Goal: Information Seeking & Learning: Learn about a topic

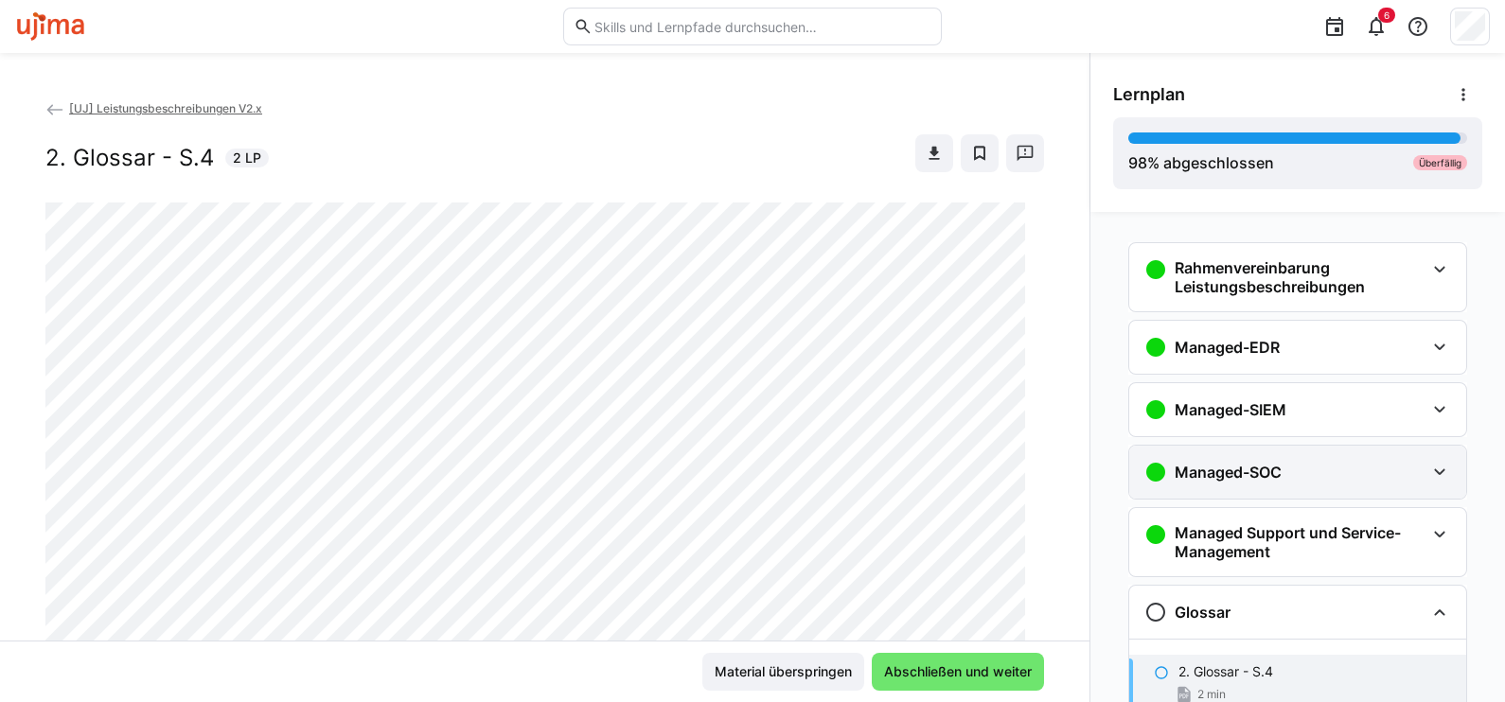
click at [1202, 468] on h3 "Managed-SOC" at bounding box center [1228, 472] width 107 height 19
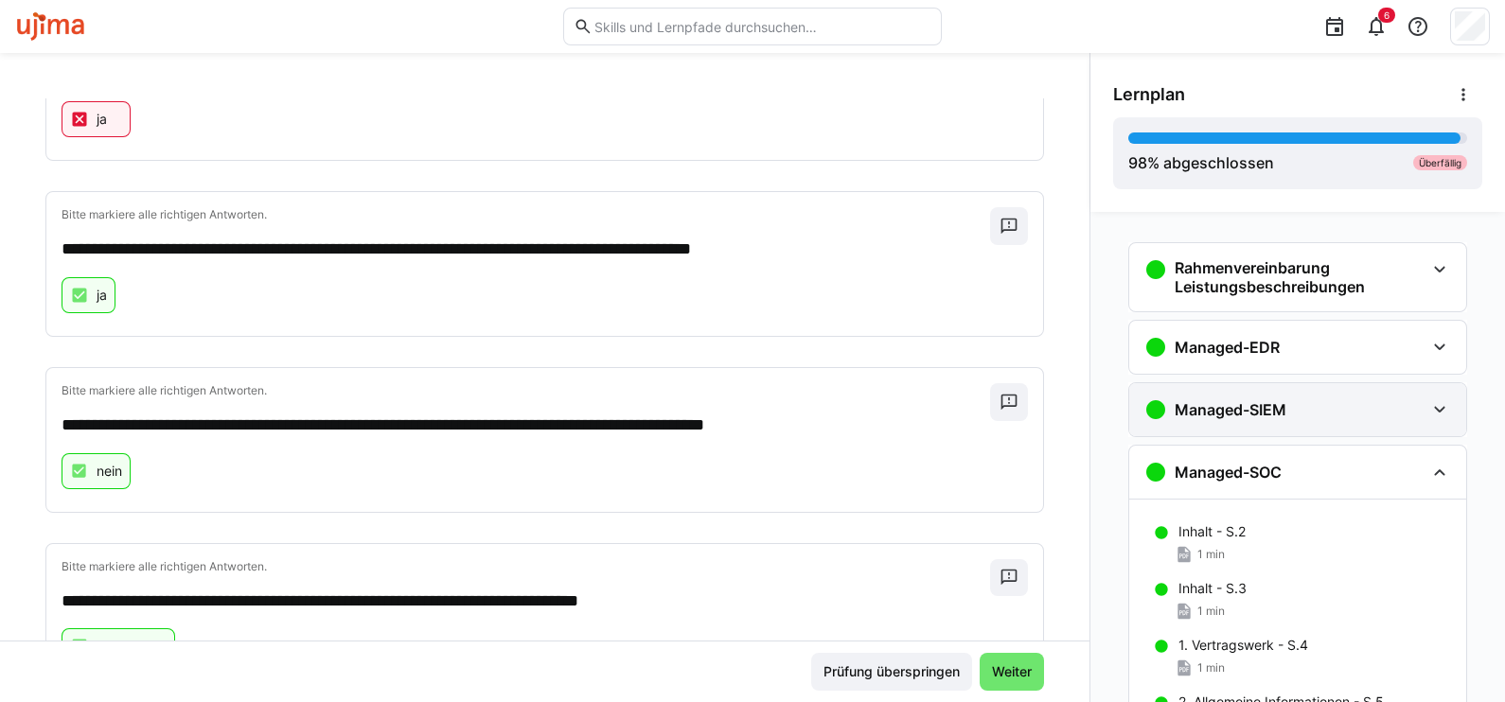
click at [1252, 412] on h3 "Managed-SIEM" at bounding box center [1231, 409] width 112 height 19
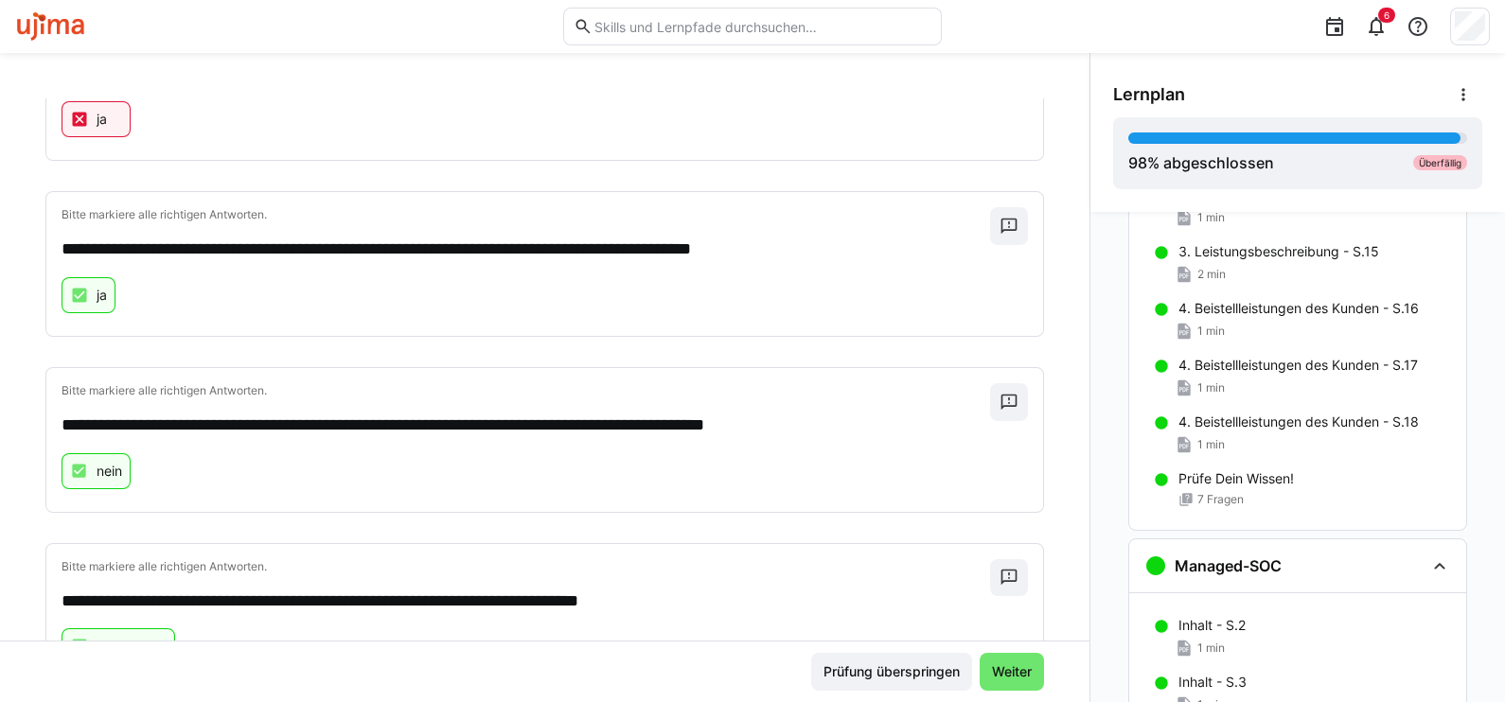
scroll to position [1065, 0]
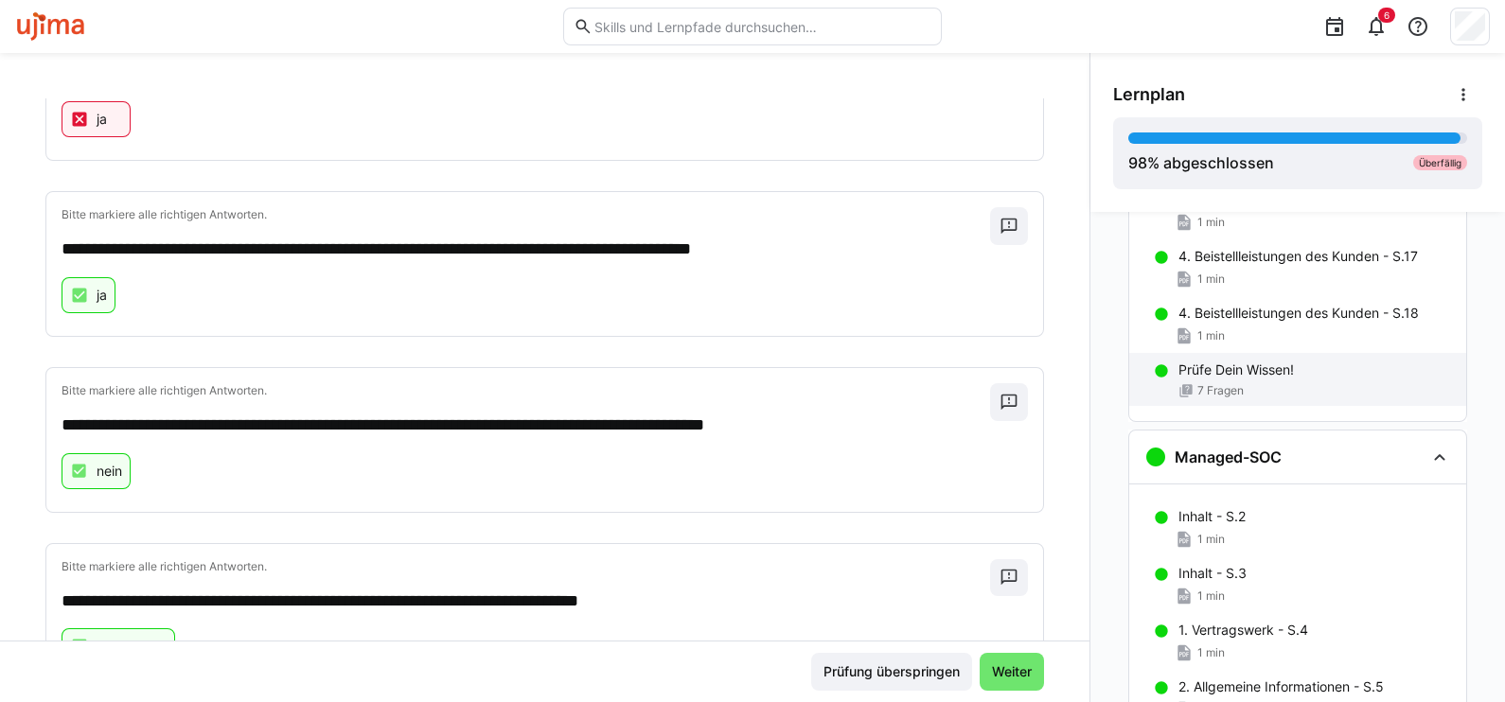
click at [1202, 372] on p "Prüfe Dein Wissen!" at bounding box center [1235, 370] width 115 height 19
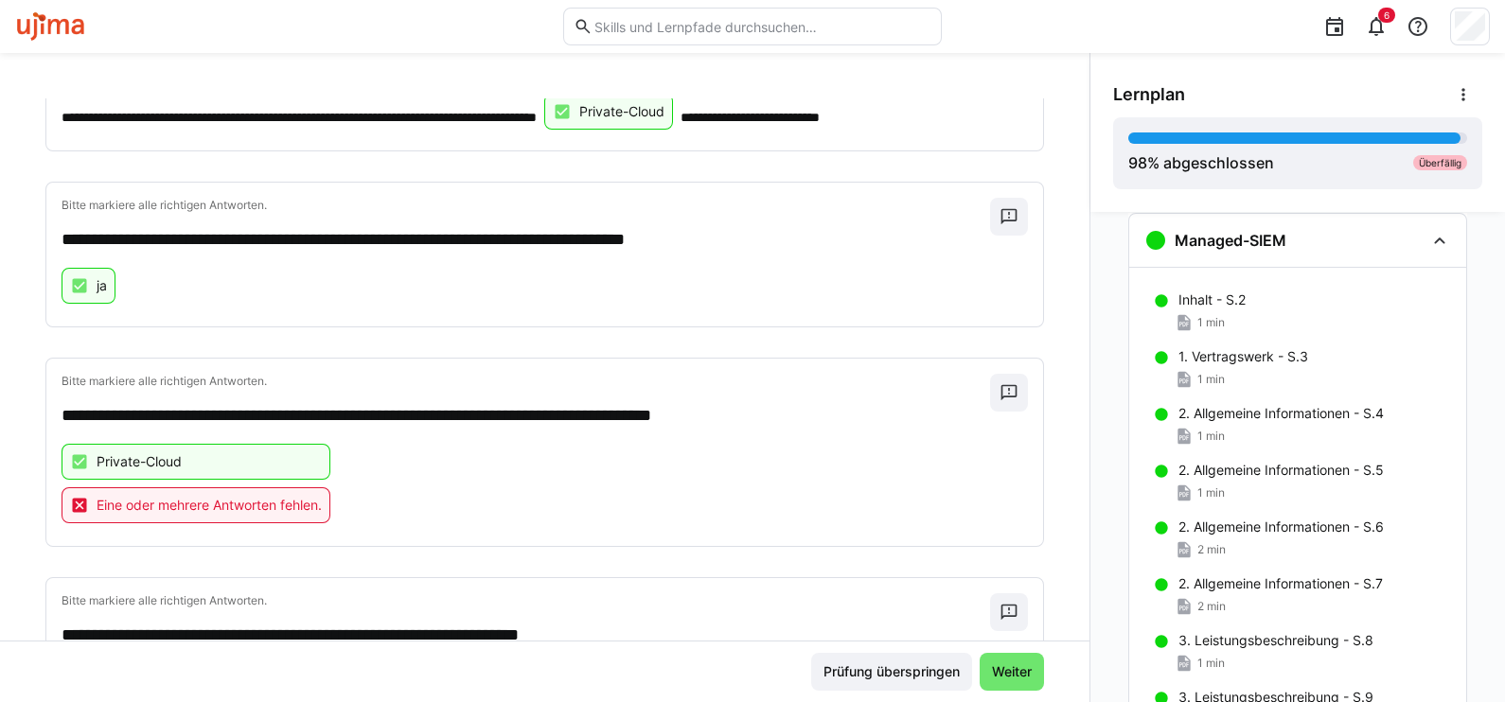
scroll to position [45, 0]
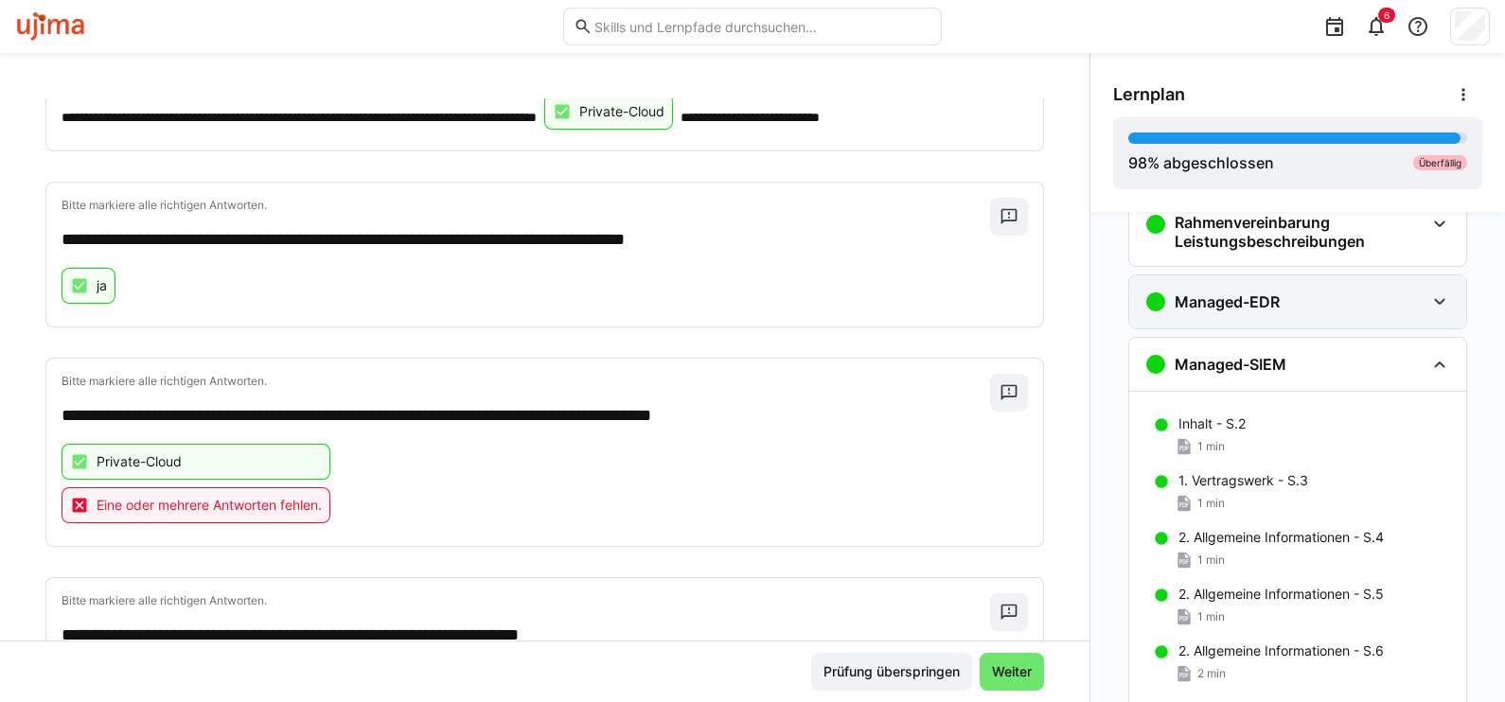
click at [1265, 310] on h3 "Managed-EDR" at bounding box center [1227, 301] width 105 height 19
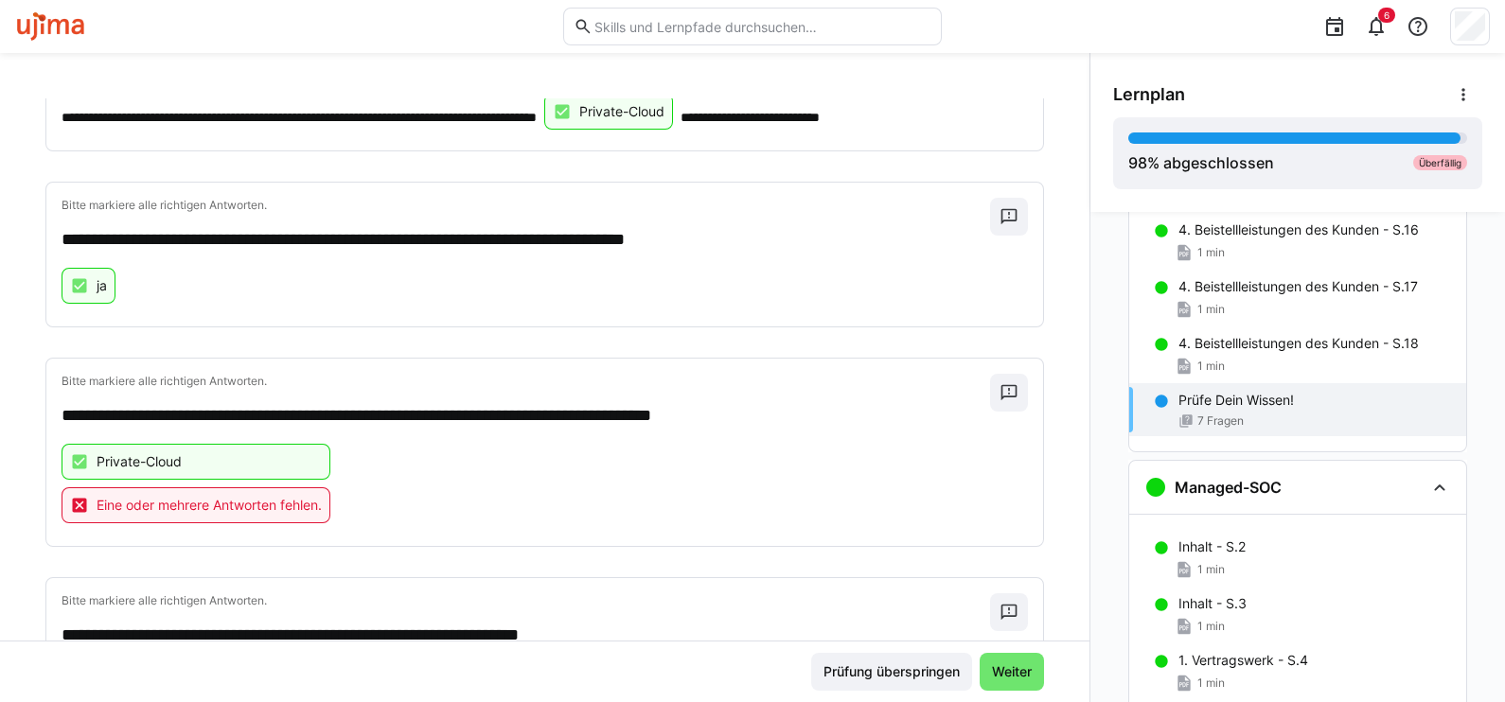
scroll to position [1725, 0]
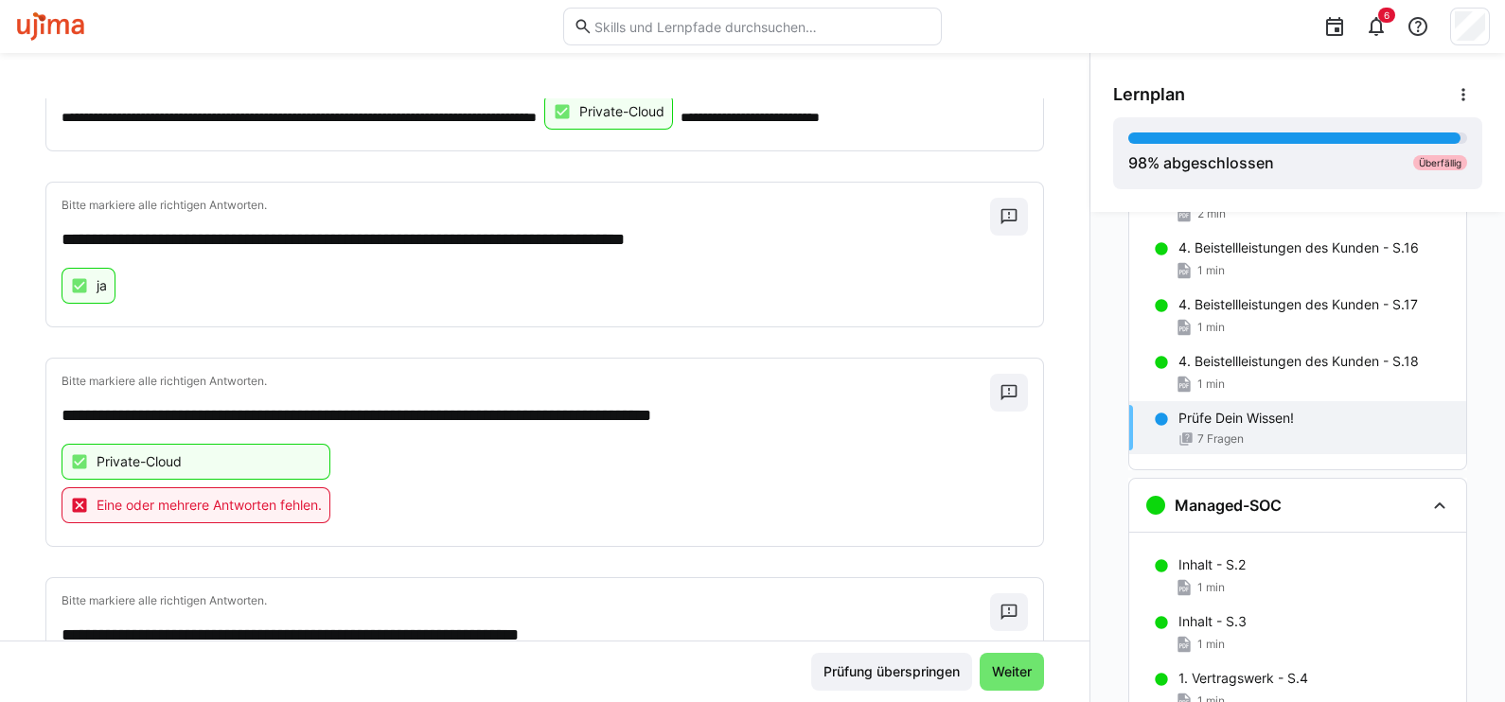
click at [1250, 417] on p "Prüfe Dein Wissen!" at bounding box center [1235, 418] width 115 height 19
drag, startPoint x: 1250, startPoint y: 417, endPoint x: 1213, endPoint y: 424, distance: 37.5
click at [1213, 424] on p "Prüfe Dein Wissen!" at bounding box center [1235, 418] width 115 height 19
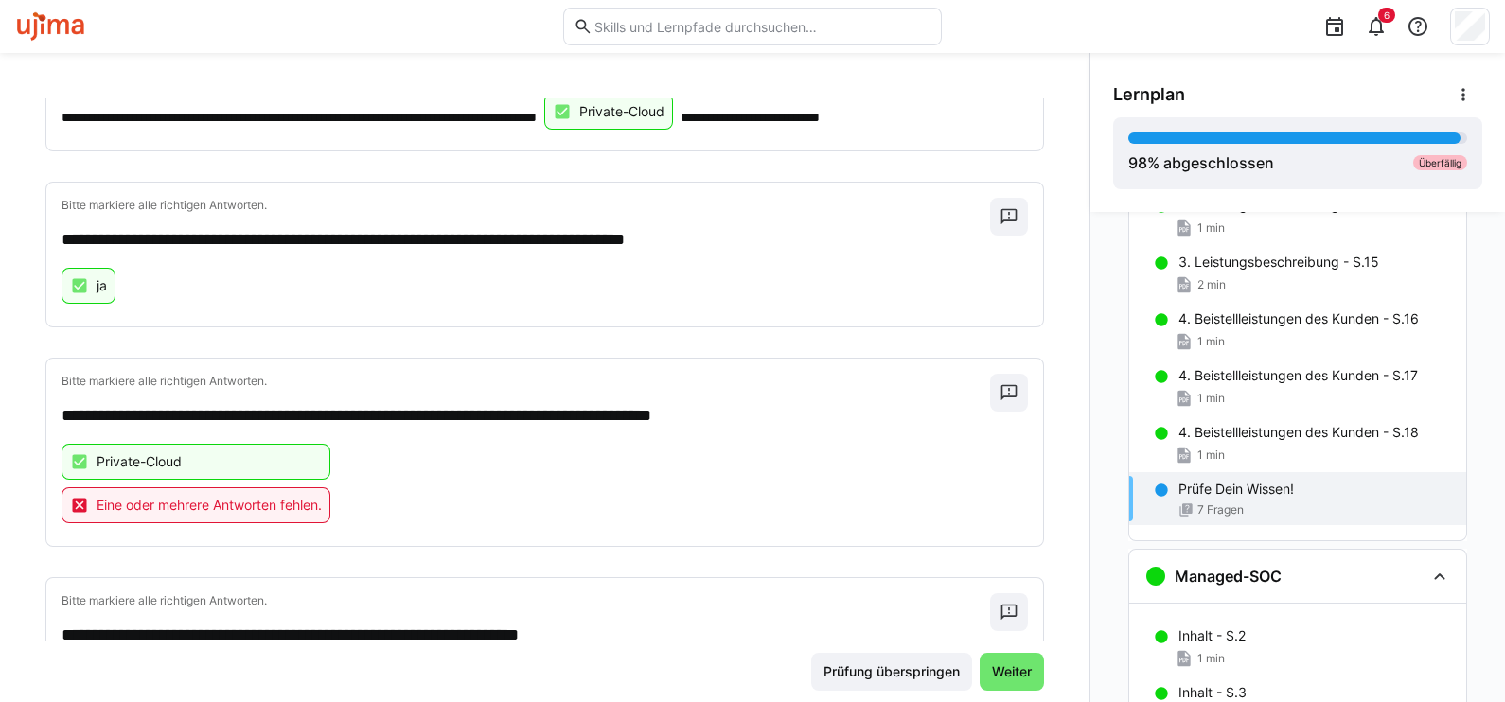
scroll to position [1607, 0]
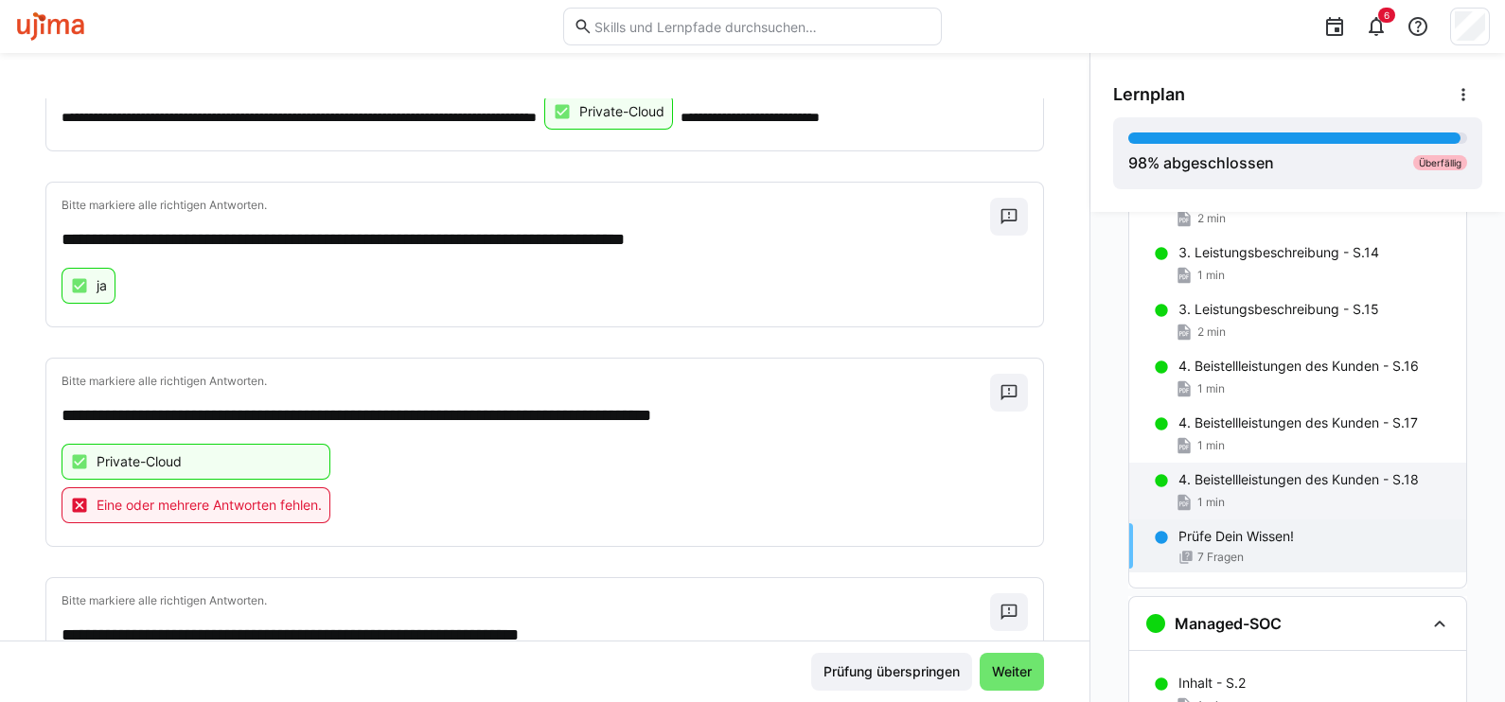
click at [1230, 495] on div "1 min" at bounding box center [1314, 502] width 273 height 19
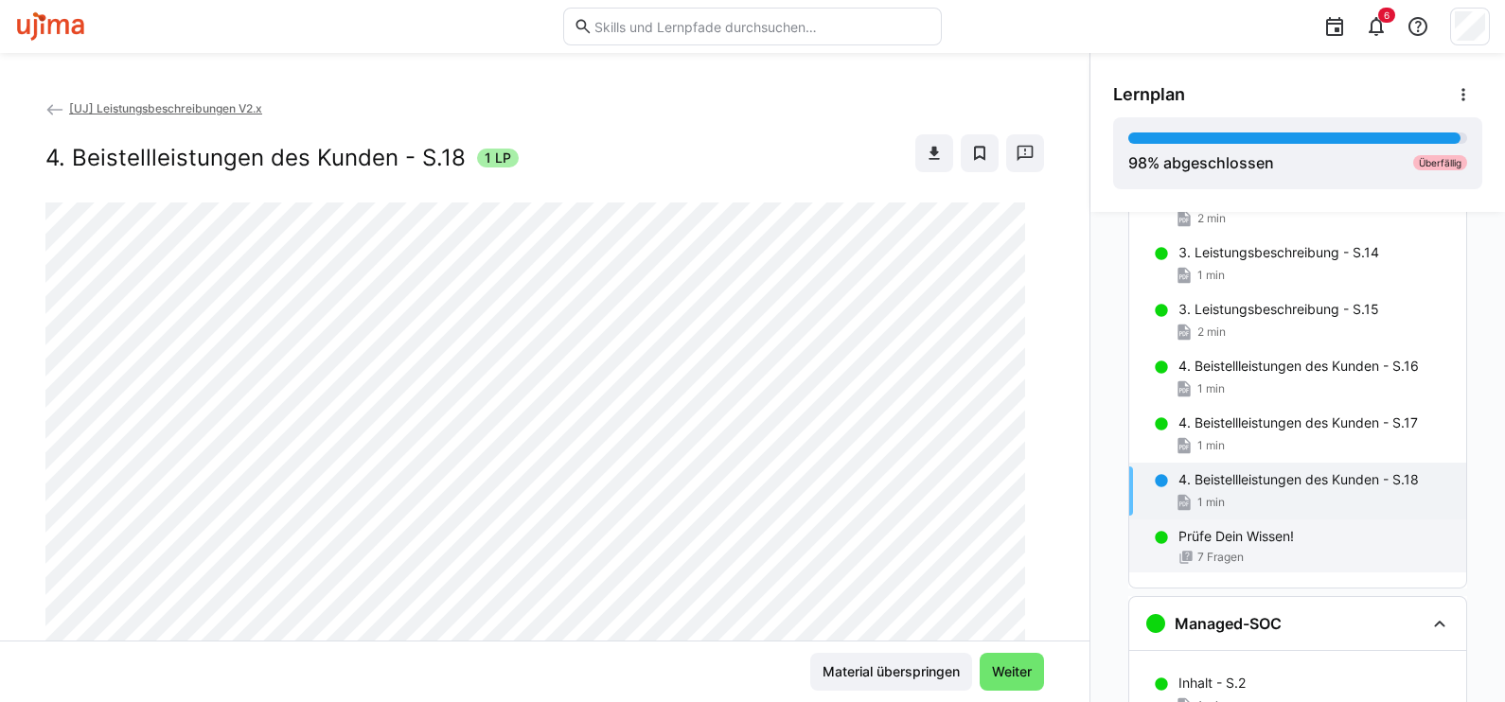
click at [1209, 550] on span "7 Fragen" at bounding box center [1220, 557] width 46 height 15
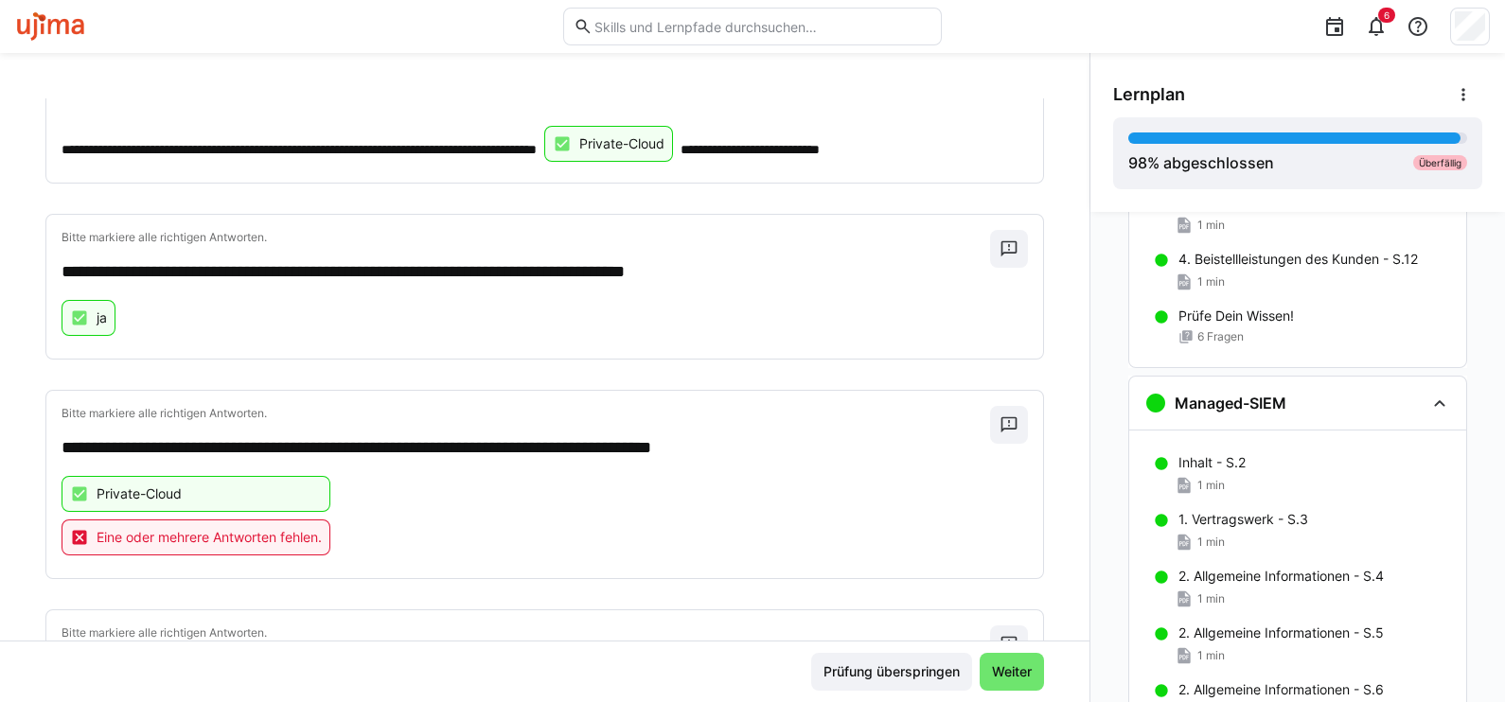
scroll to position [661, 0]
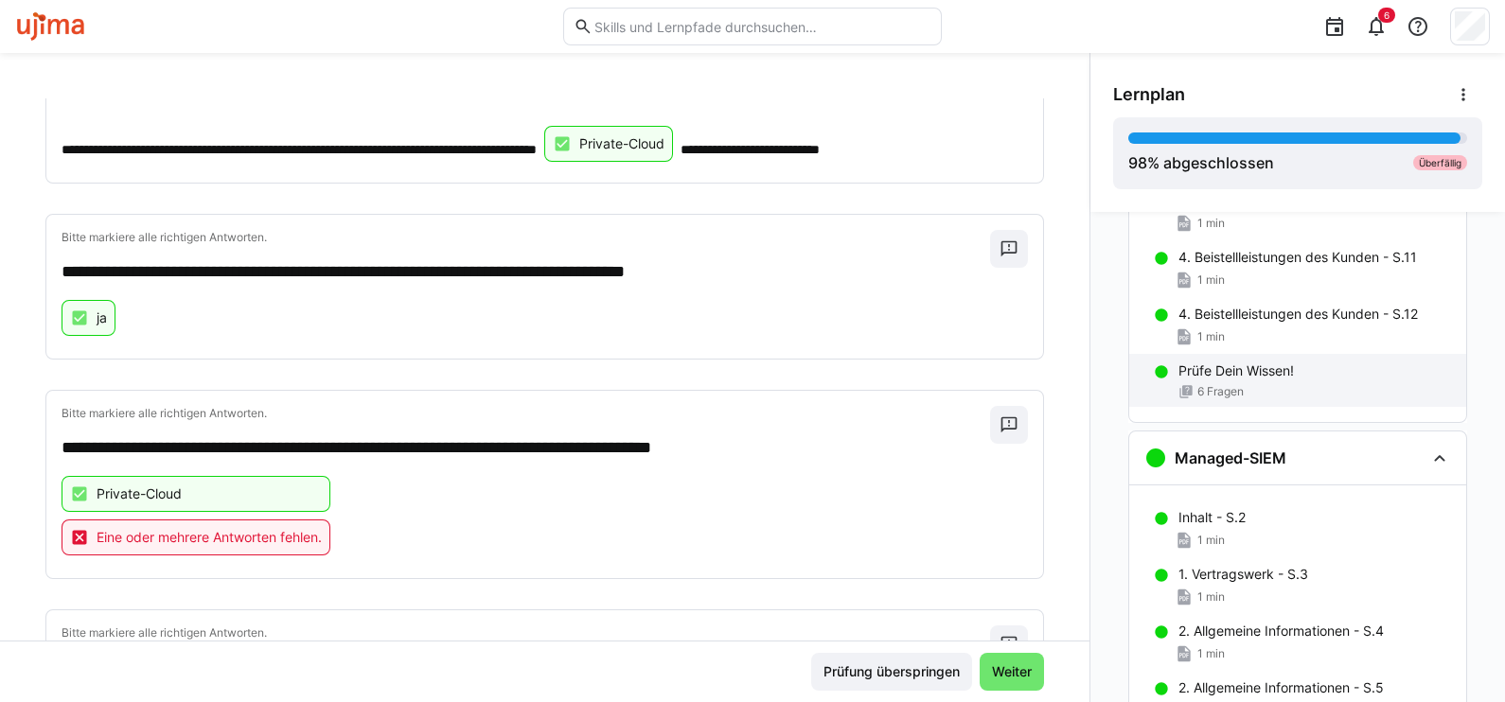
click at [1219, 387] on span "6 Fragen" at bounding box center [1220, 391] width 46 height 15
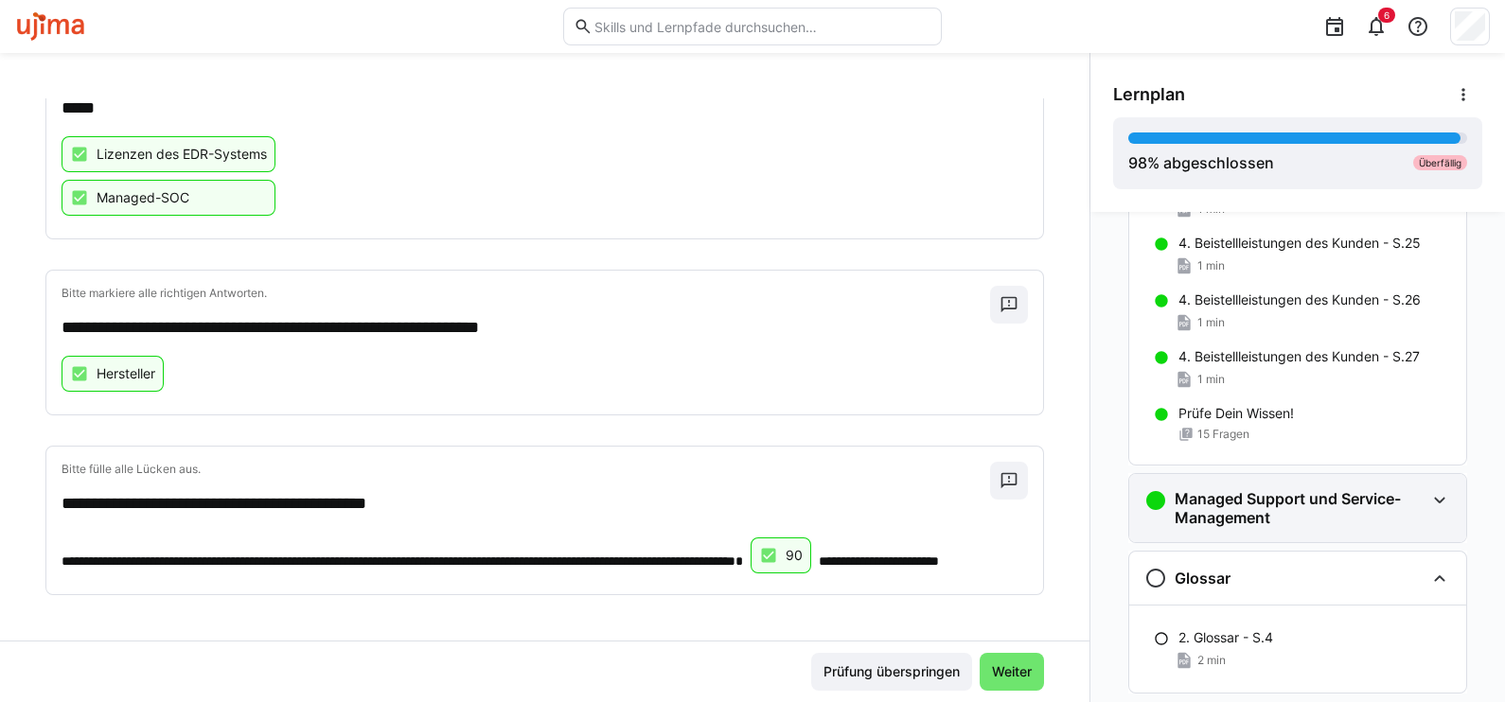
scroll to position [3401, 0]
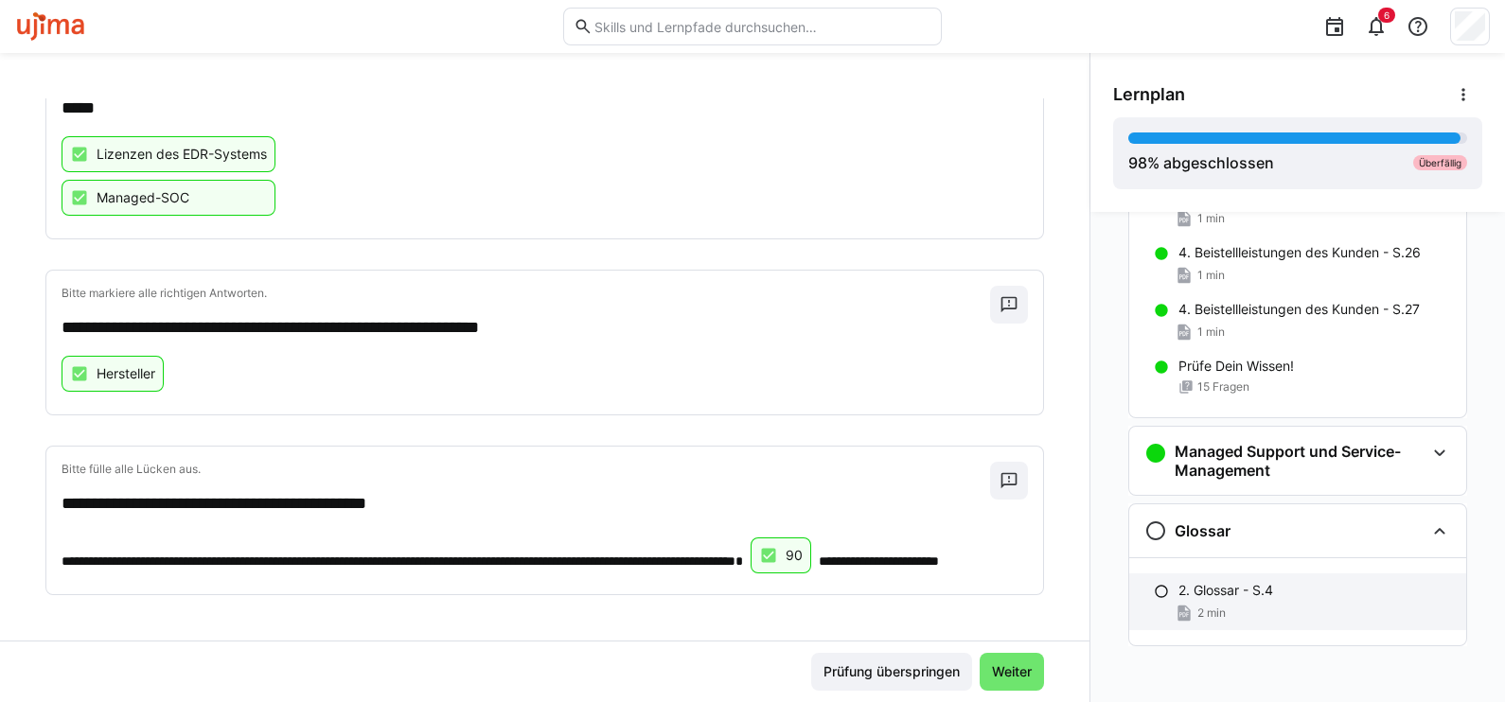
click at [1202, 606] on span "2 min" at bounding box center [1211, 613] width 28 height 15
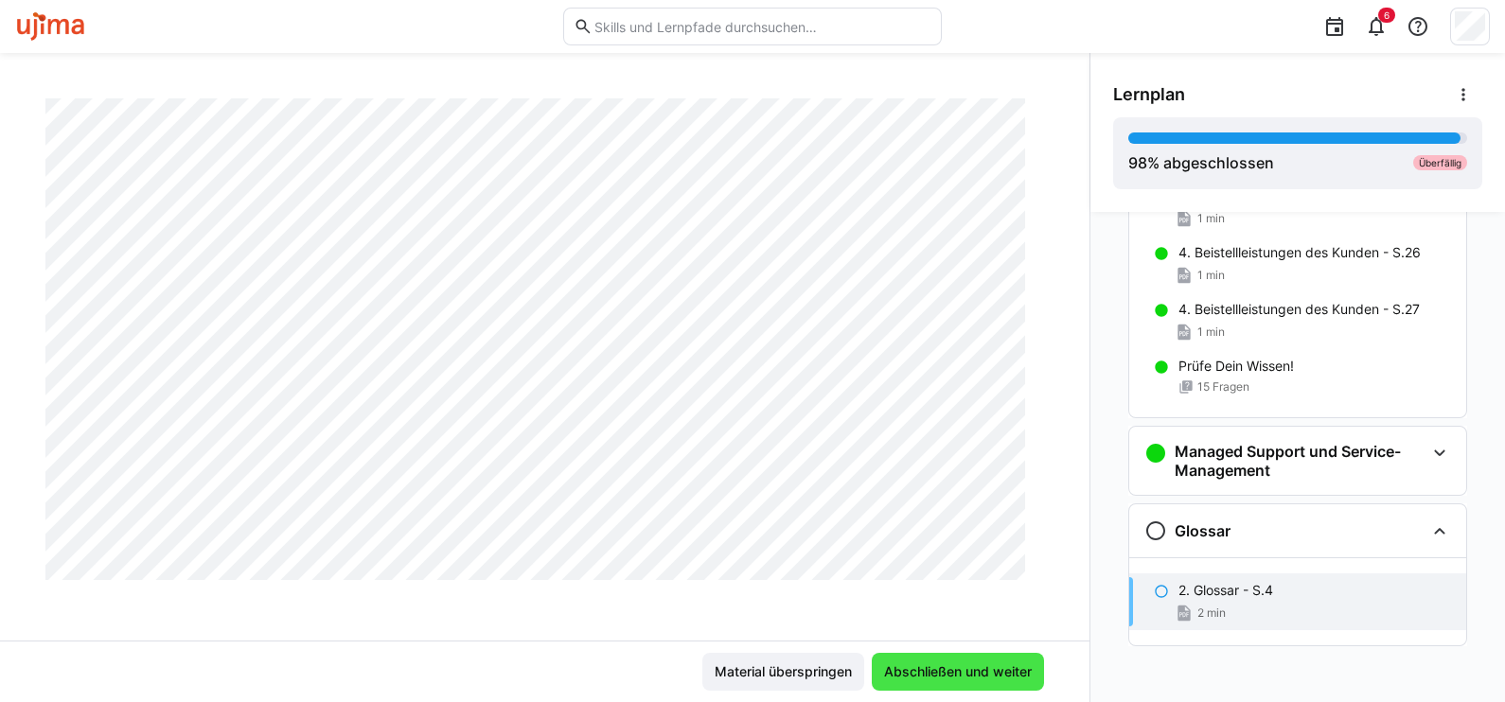
scroll to position [954, 0]
click at [956, 671] on span "Abschließen und weiter" at bounding box center [957, 672] width 153 height 19
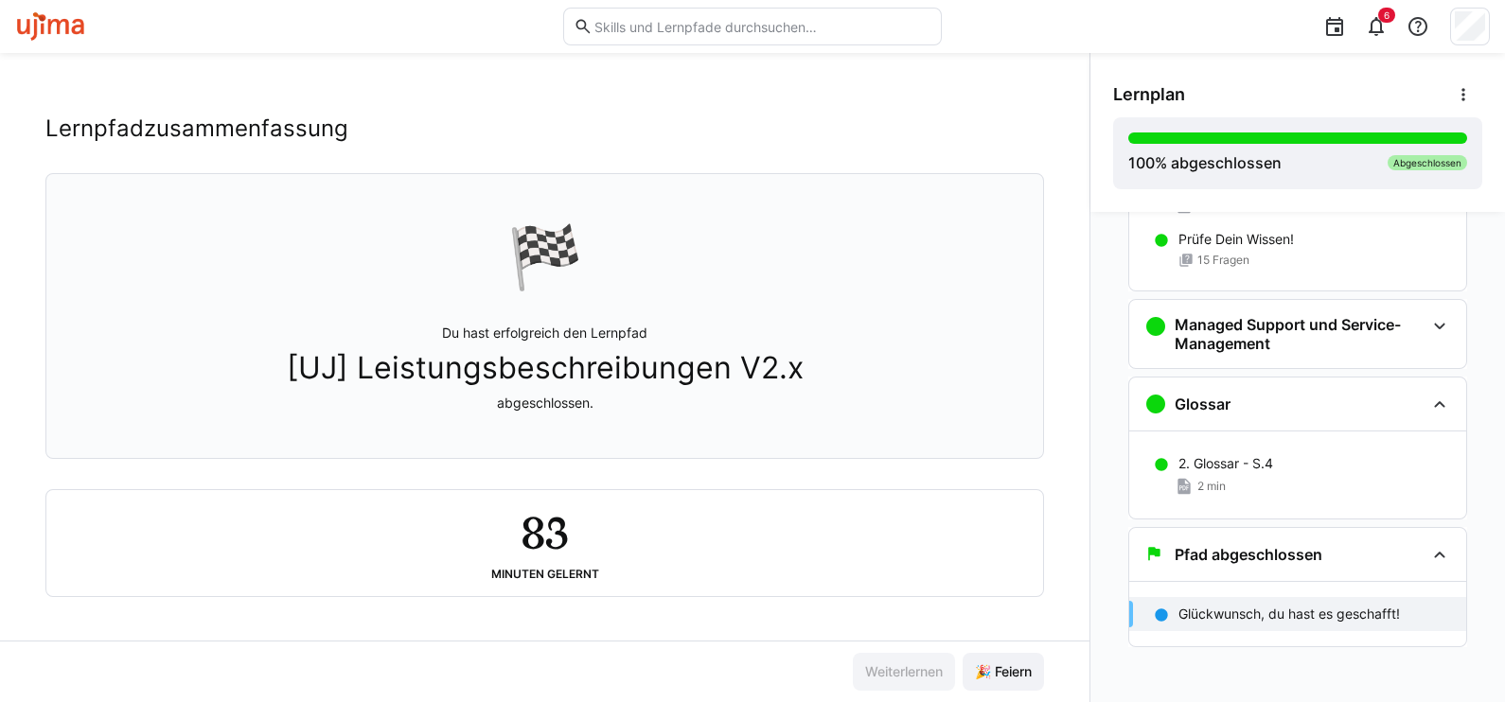
scroll to position [26, 0]
click at [1002, 677] on span "🎉 Feiern" at bounding box center [1003, 672] width 62 height 19
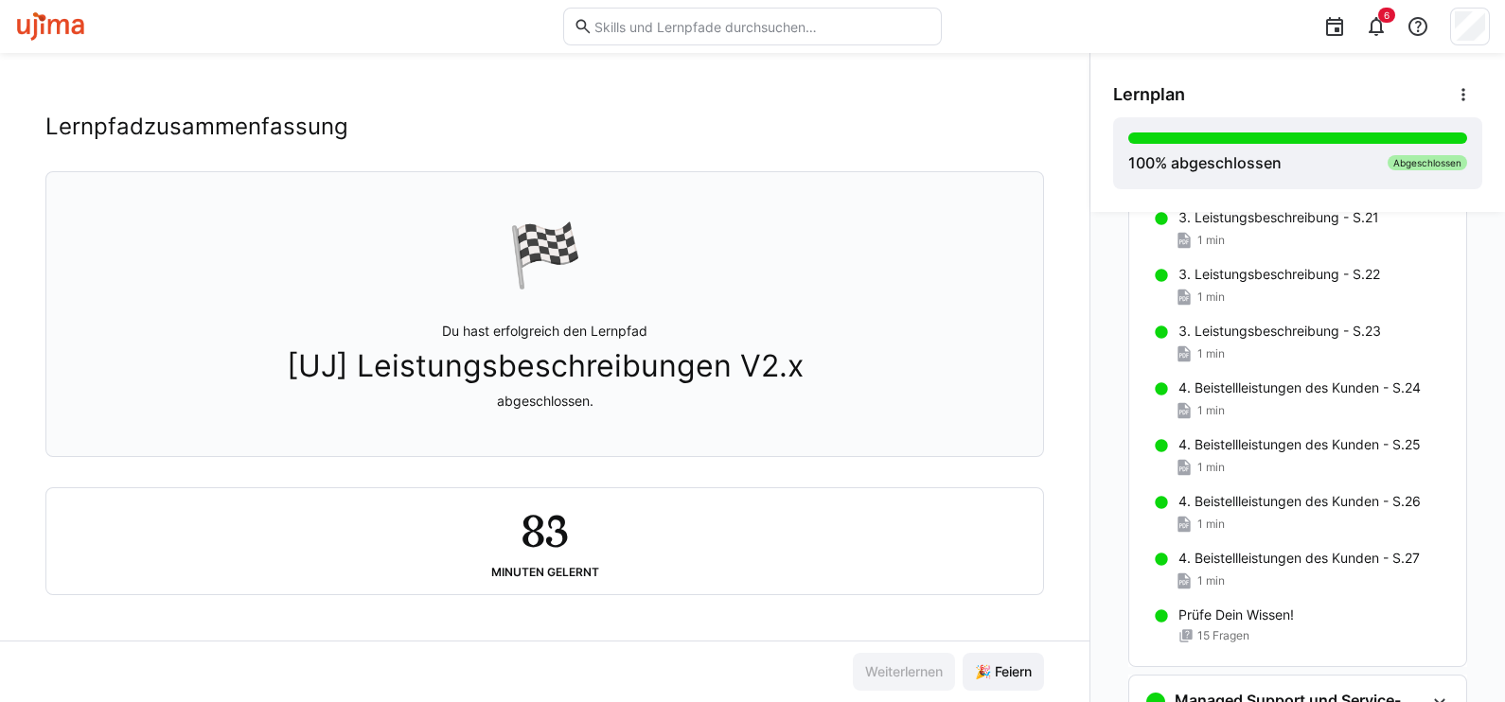
scroll to position [3173, 0]
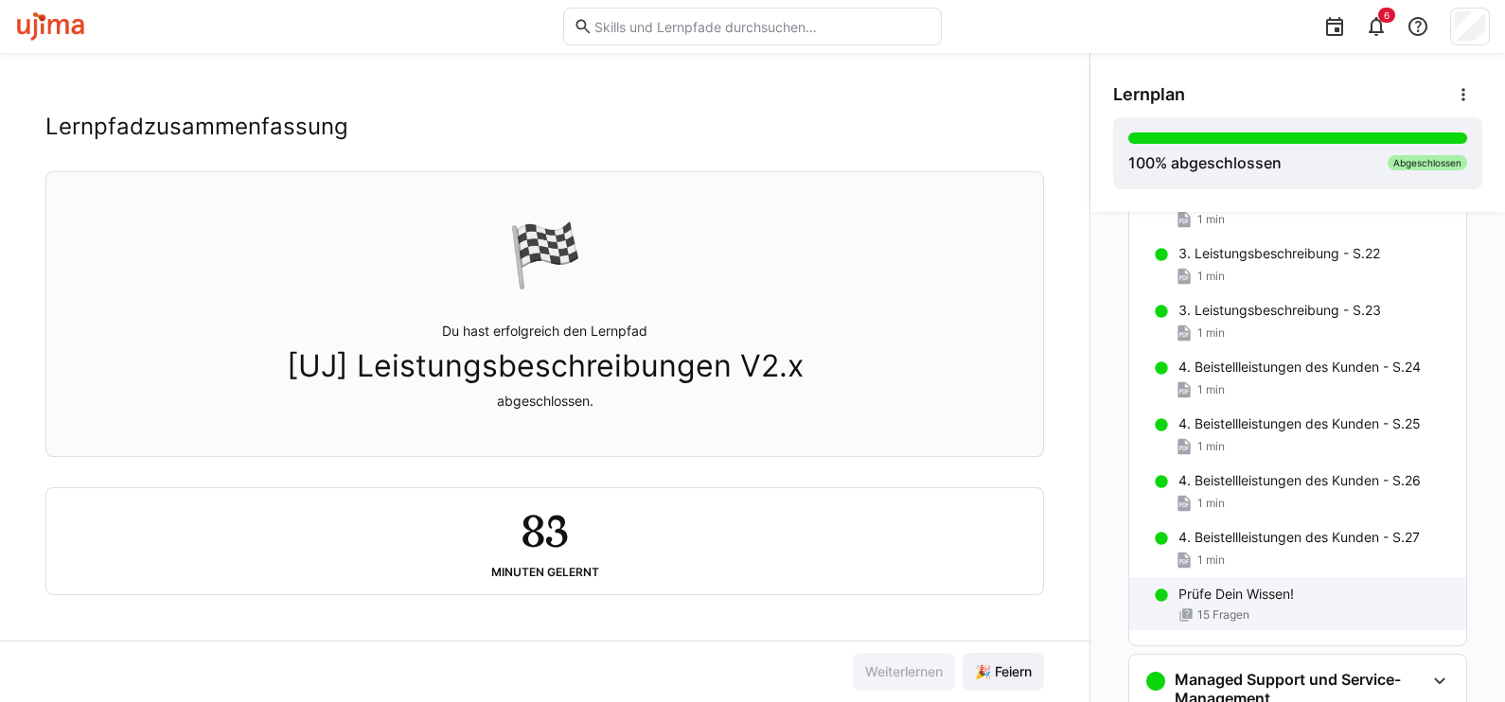
click at [1231, 590] on p "Prüfe Dein Wissen!" at bounding box center [1235, 594] width 115 height 19
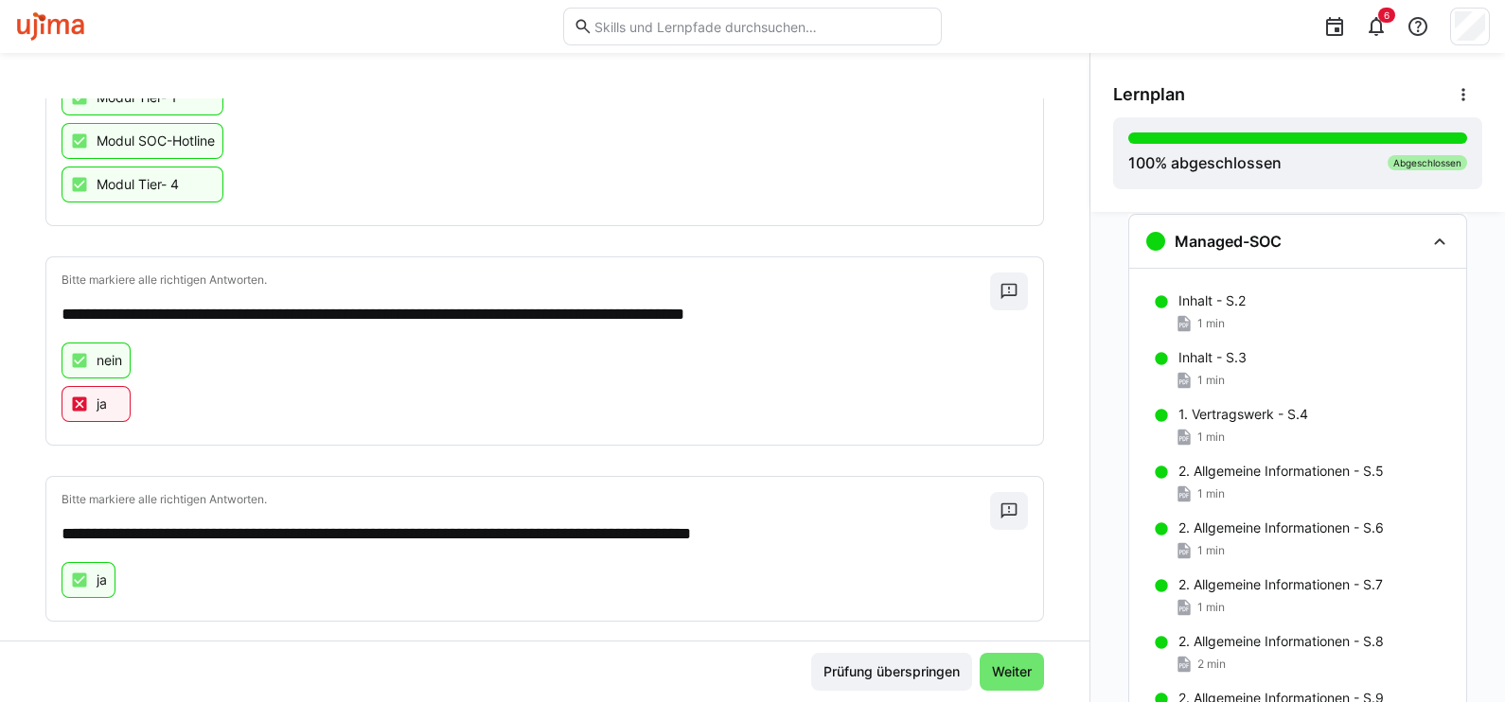
scroll to position [946, 0]
